Goal: Transaction & Acquisition: Purchase product/service

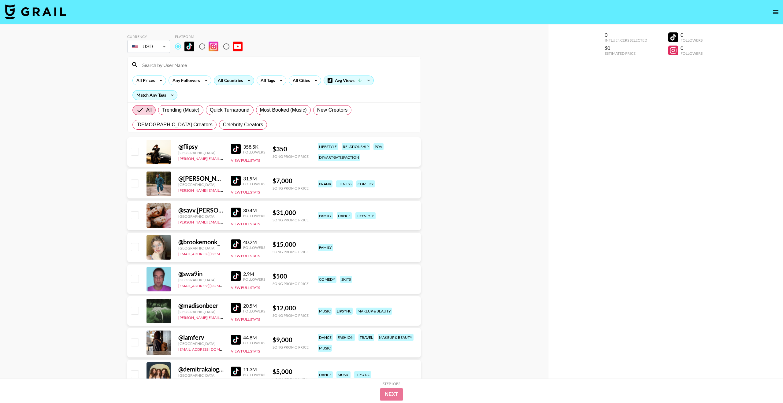
click at [243, 80] on div "All Countries" at bounding box center [229, 80] width 30 height 9
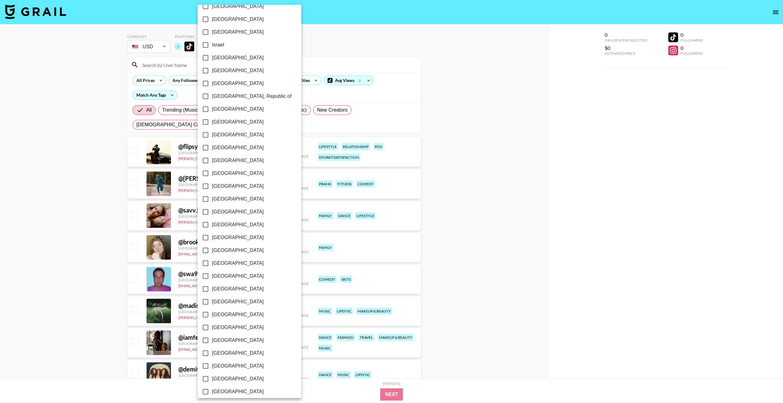
scroll to position [310, 0]
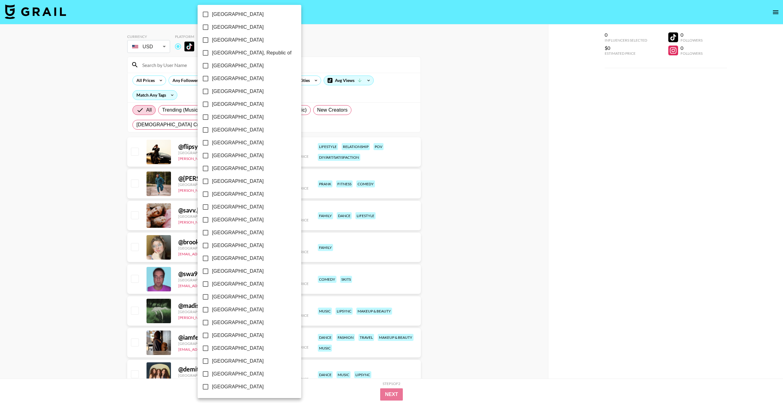
click at [205, 361] on input "[GEOGRAPHIC_DATA]" at bounding box center [205, 361] width 13 height 13
checkbox input "true"
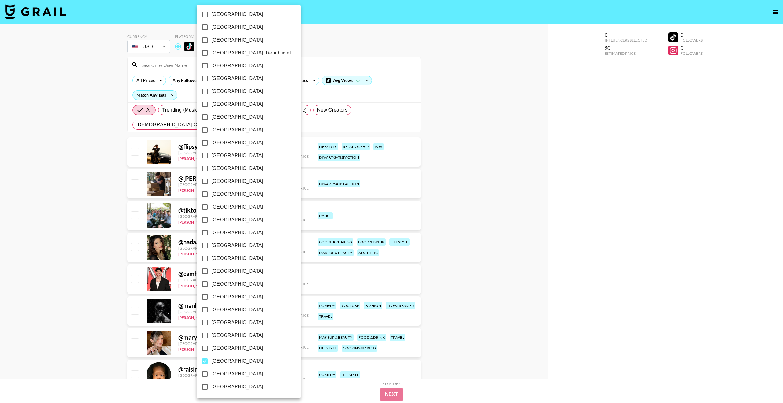
click at [492, 192] on div at bounding box center [391, 201] width 783 height 403
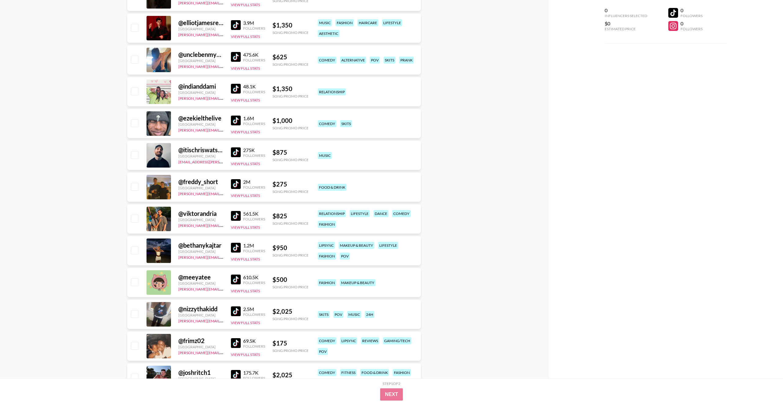
scroll to position [2956, 0]
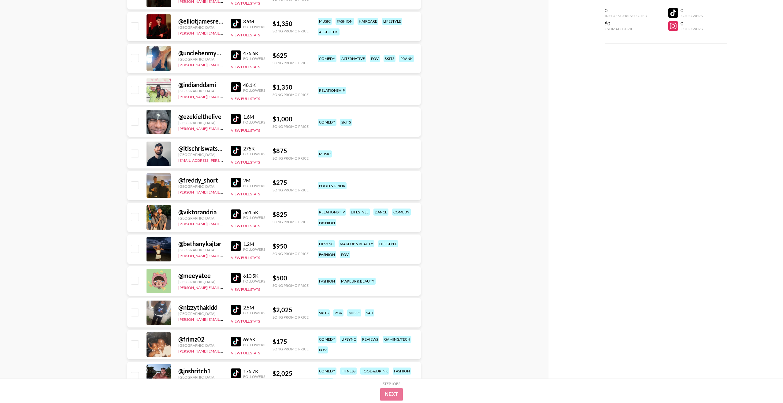
click at [236, 213] on img at bounding box center [236, 214] width 10 height 10
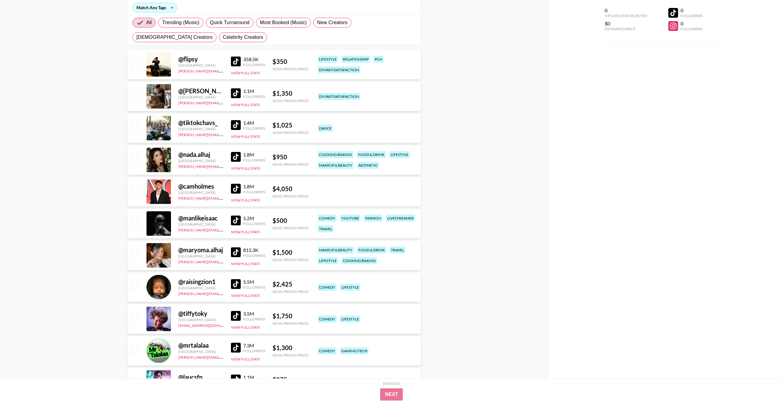
scroll to position [0, 0]
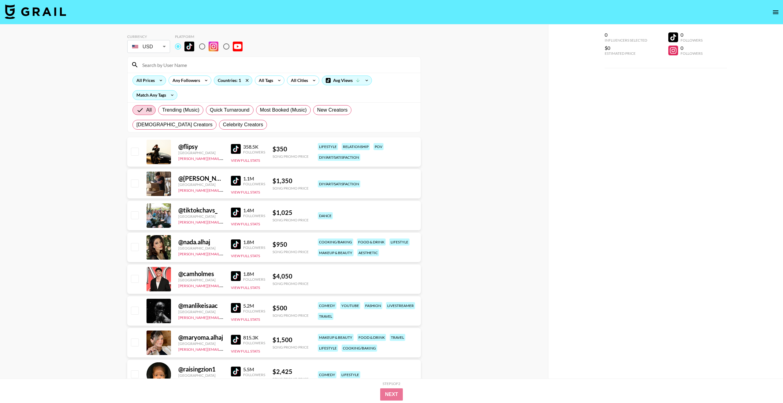
click at [155, 79] on div "All Prices" at bounding box center [144, 80] width 23 height 9
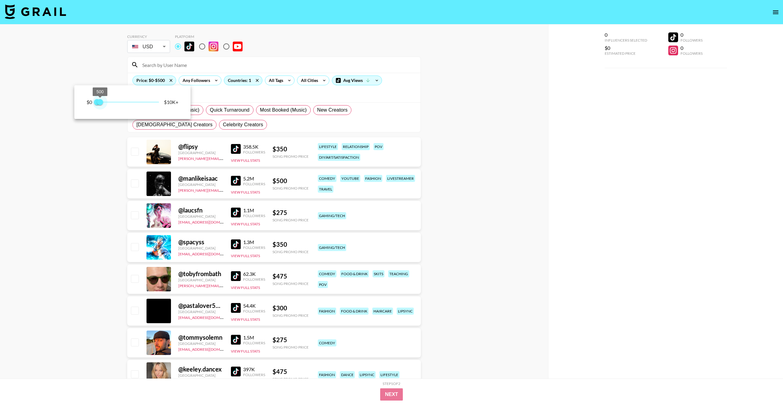
type input "750"
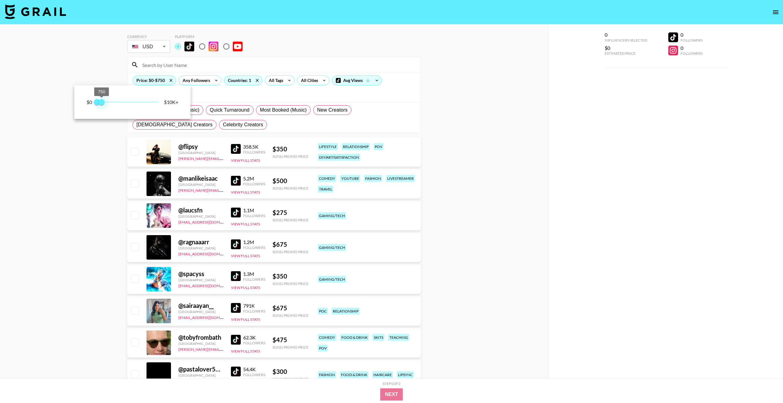
drag, startPoint x: 158, startPoint y: 103, endPoint x: 102, endPoint y: 102, distance: 56.0
click at [102, 102] on span "750" at bounding box center [101, 102] width 6 height 6
click at [87, 178] on div at bounding box center [391, 201] width 783 height 403
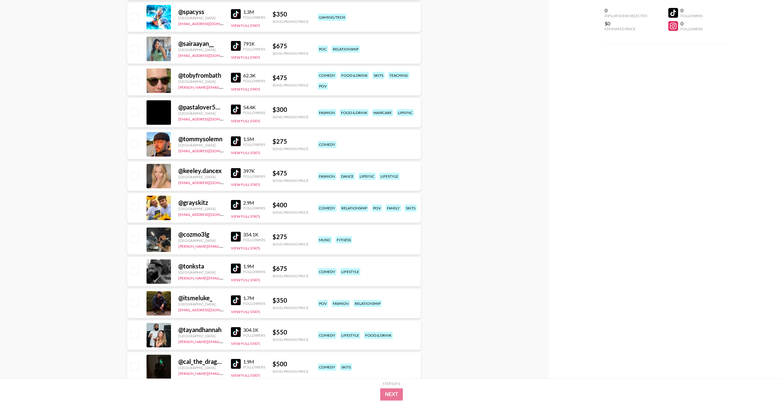
scroll to position [276, 0]
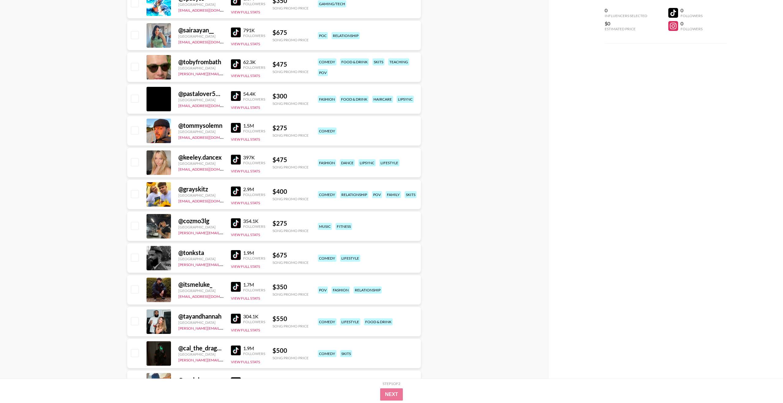
click at [236, 127] on img at bounding box center [236, 128] width 10 height 10
click at [237, 159] on img at bounding box center [236, 160] width 10 height 10
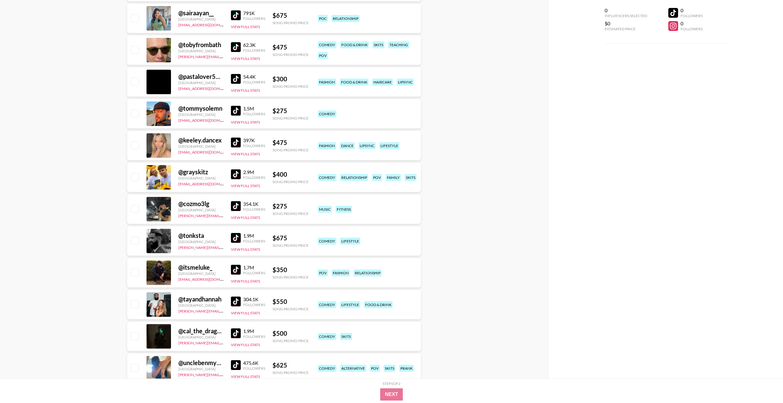
scroll to position [293, 0]
click at [234, 176] on img at bounding box center [236, 174] width 10 height 10
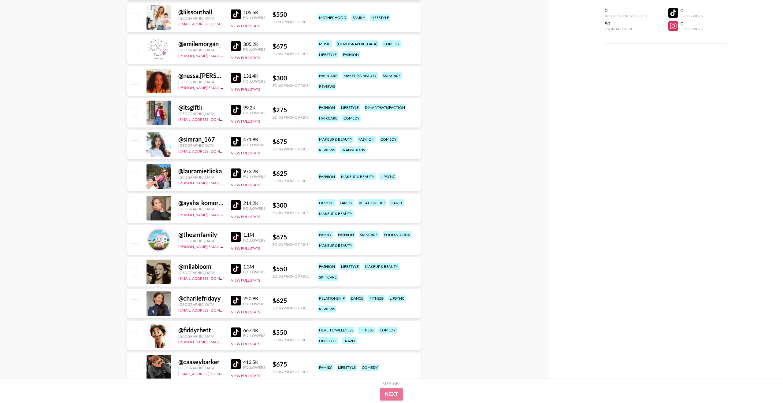
scroll to position [1489, 0]
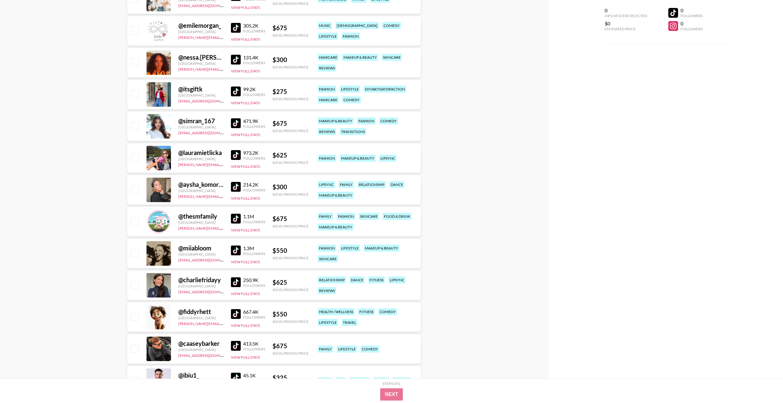
click at [233, 154] on img at bounding box center [236, 155] width 10 height 10
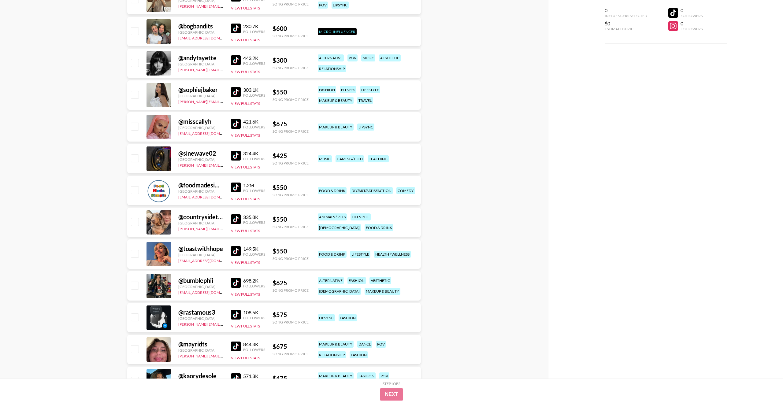
scroll to position [2667, 0]
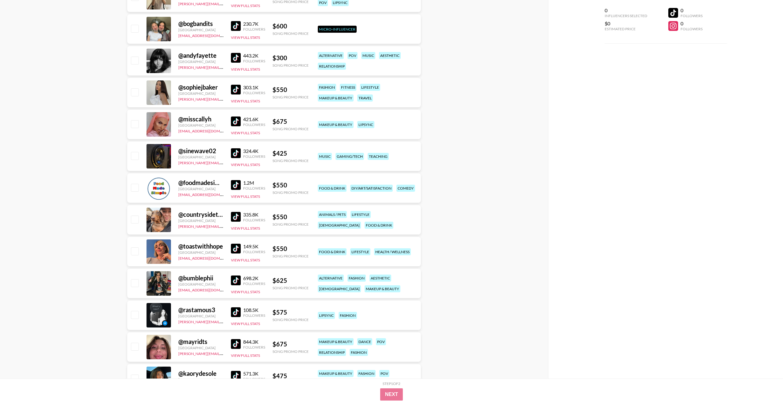
click at [238, 249] on img at bounding box center [236, 249] width 10 height 10
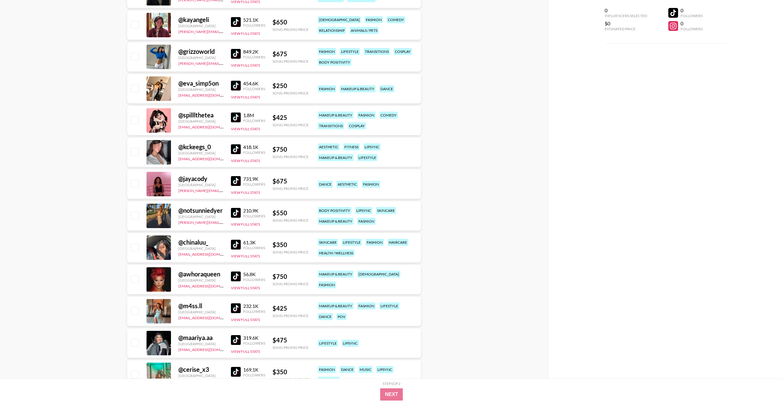
scroll to position [5289, 0]
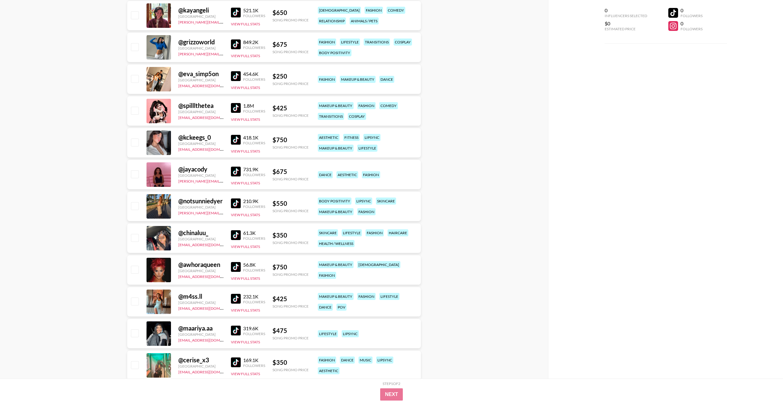
click at [236, 76] on img at bounding box center [236, 76] width 10 height 10
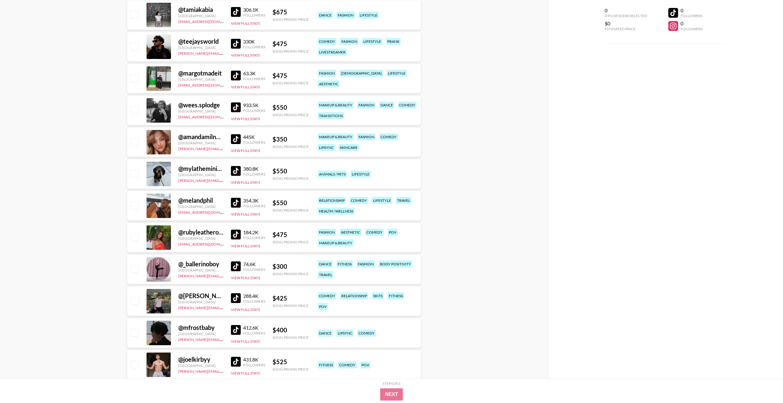
scroll to position [5767, 0]
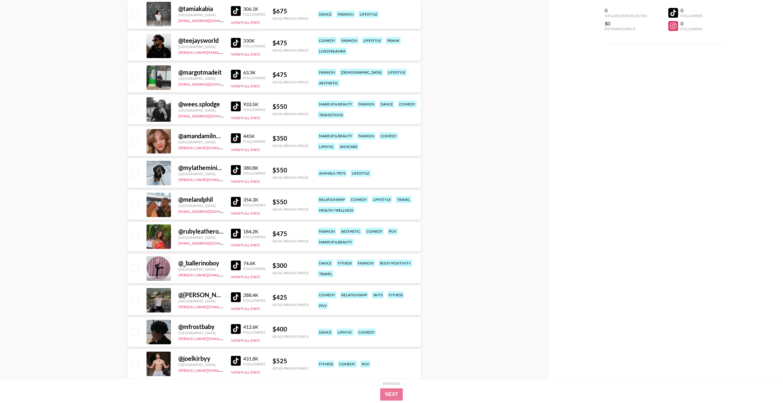
click at [235, 200] on img at bounding box center [236, 202] width 10 height 10
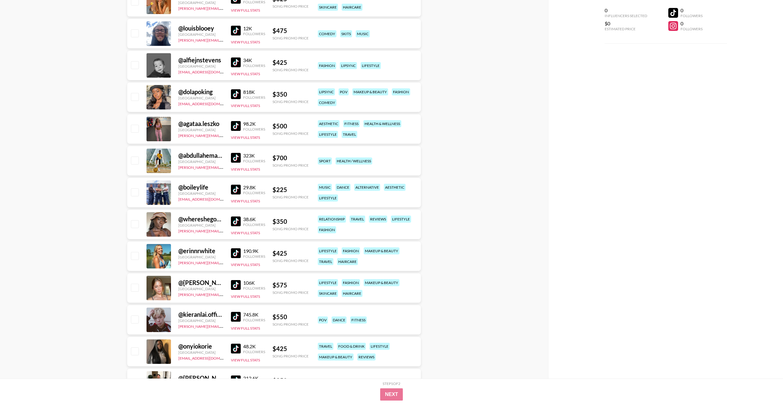
scroll to position [9287, 0]
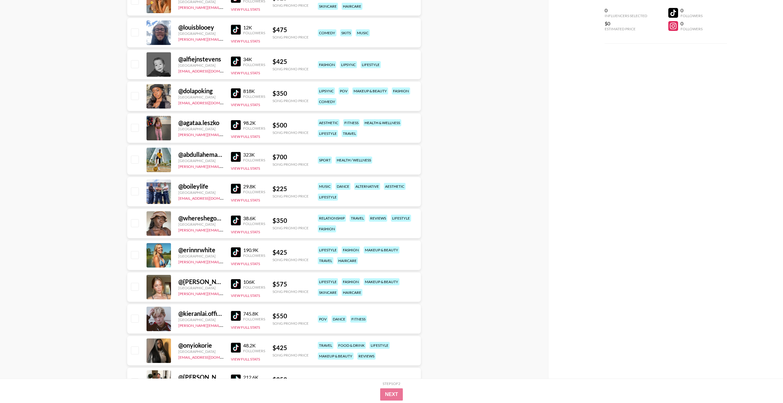
click at [235, 191] on img at bounding box center [236, 189] width 10 height 10
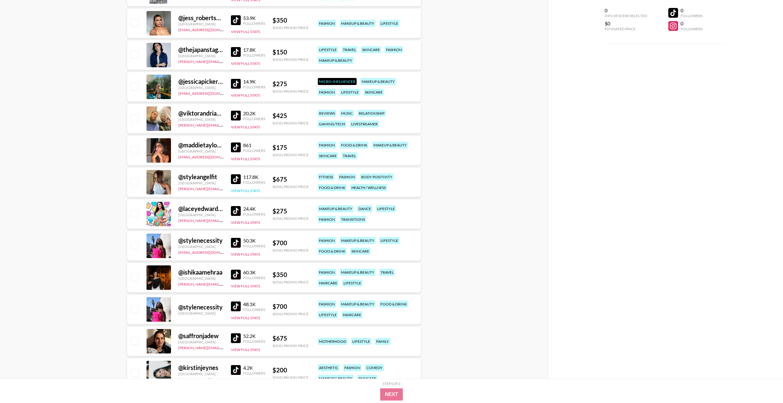
scroll to position [11110, 0]
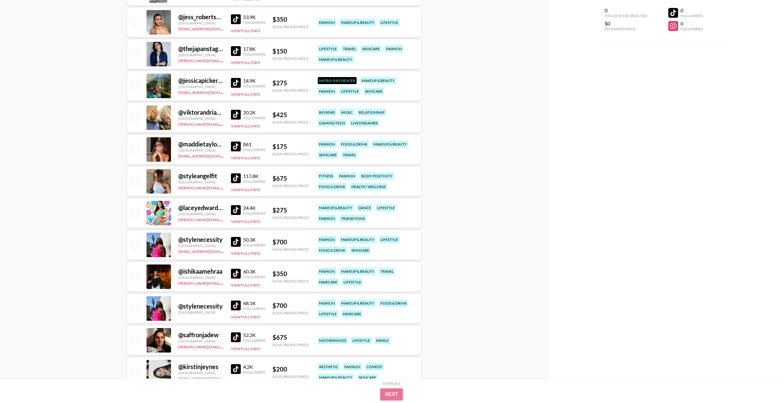
click at [235, 113] on img at bounding box center [236, 115] width 10 height 10
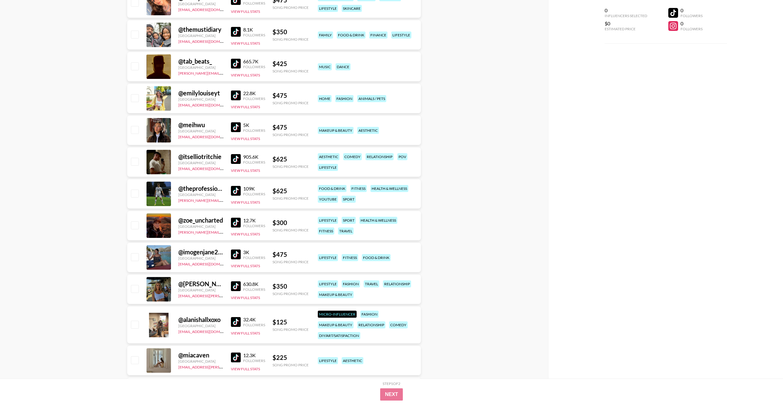
scroll to position [11673, 0]
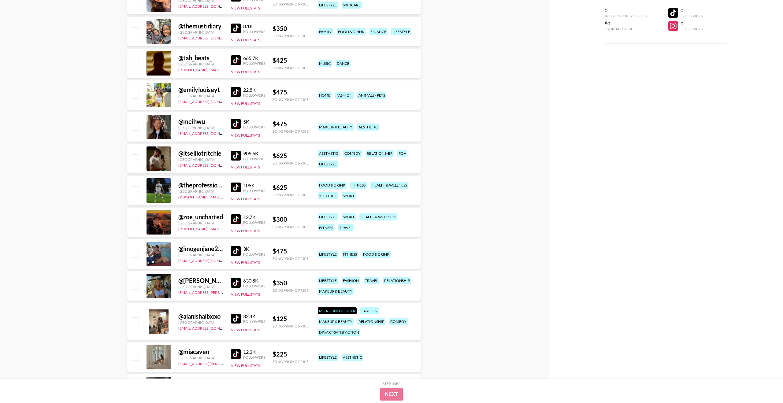
click at [235, 91] on img at bounding box center [236, 92] width 10 height 10
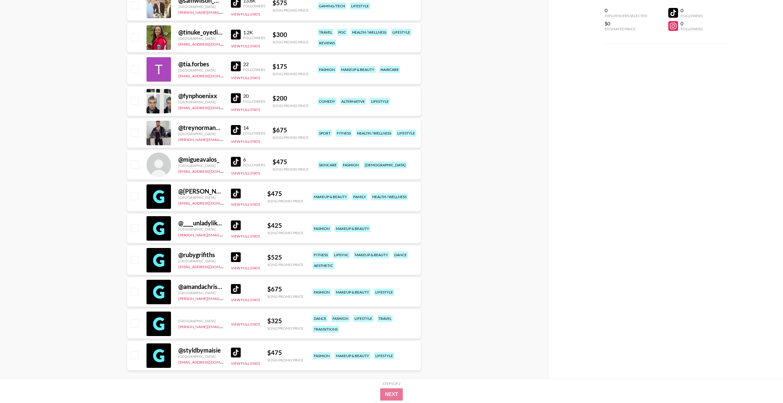
scroll to position [12988, 0]
